Goal: Task Accomplishment & Management: Manage account settings

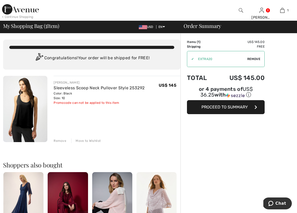
click at [223, 106] on span "Proceed to Summary" at bounding box center [224, 107] width 46 height 5
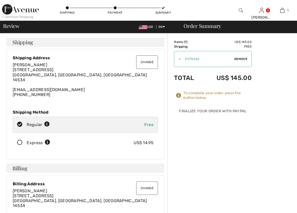
checkbox input "true"
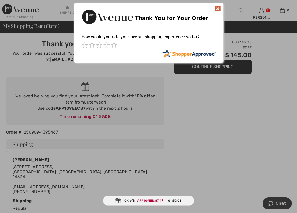
click at [217, 8] on img at bounding box center [218, 8] width 6 height 6
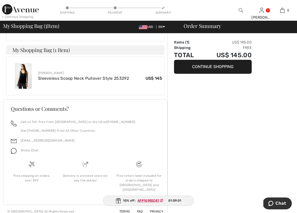
scroll to position [250, 0]
click at [212, 66] on button "Continue Shopping" at bounding box center [213, 67] width 78 height 14
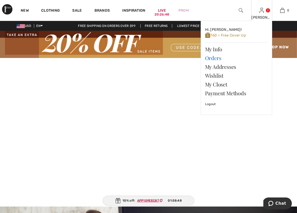
click at [214, 57] on link "Orders" at bounding box center [236, 58] width 63 height 9
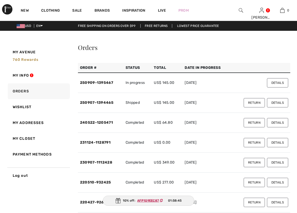
checkbox input "true"
click at [254, 102] on button "Return" at bounding box center [254, 102] width 21 height 9
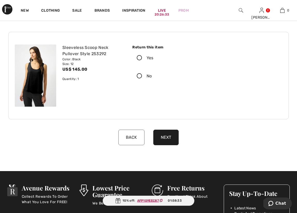
scroll to position [52, 0]
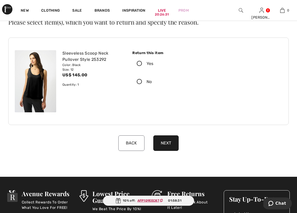
click at [139, 64] on icon at bounding box center [140, 63] width 14 height 5
click at [153, 64] on input "Yes" at bounding box center [154, 64] width 3 height 16
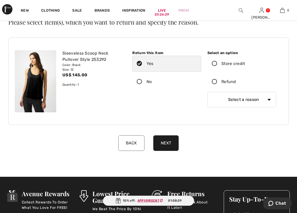
click at [214, 82] on icon at bounding box center [215, 81] width 14 height 5
click at [236, 82] on input "Refund" at bounding box center [237, 82] width 3 height 16
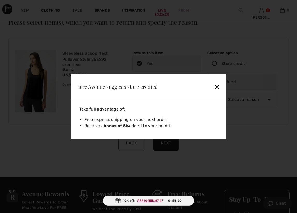
click at [216, 85] on div "✕" at bounding box center [205, 86] width 34 height 11
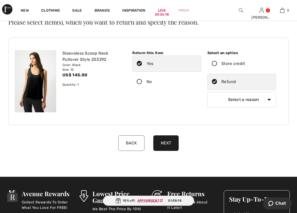
click at [165, 144] on button "Next" at bounding box center [165, 143] width 25 height 16
select select "6"
click at [165, 144] on button "Next" at bounding box center [165, 143] width 25 height 16
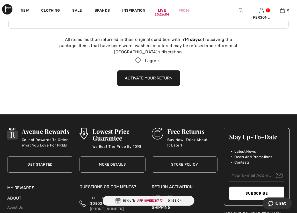
scroll to position [153, 0]
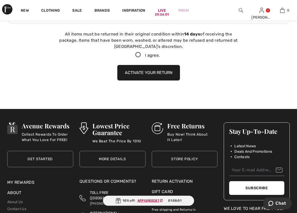
click at [137, 53] on icon at bounding box center [138, 54] width 14 height 5
click at [160, 53] on input "I agree." at bounding box center [161, 54] width 3 height 3
checkbox input "true"
click at [143, 72] on button "Activate your return" at bounding box center [148, 73] width 63 height 16
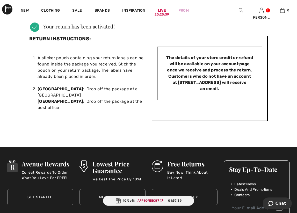
scroll to position [204, 0]
